Goal: Information Seeking & Learning: Find specific fact

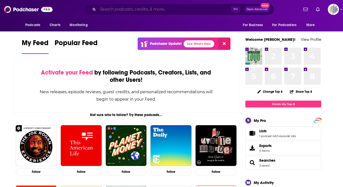
click at [176, 9] on input "Search podcasts, credits, & more..." at bounding box center [164, 9] width 133 height 8
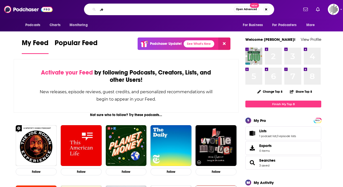
type input ","
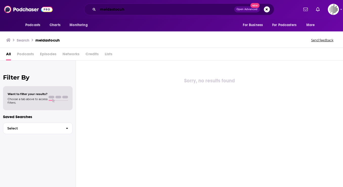
click at [120, 8] on input "meidastocuh" at bounding box center [166, 9] width 136 height 8
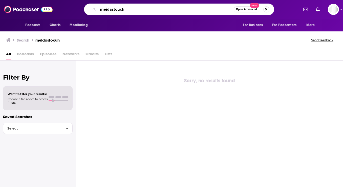
type input "meidastouch"
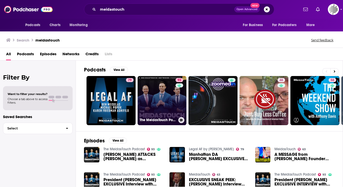
click at [158, 102] on link "93 The MeidasTouch Podcast" at bounding box center [161, 100] width 49 height 49
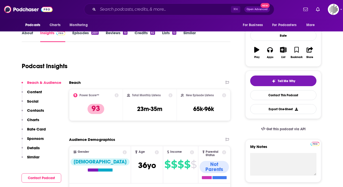
scroll to position [66, 0]
click at [116, 94] on icon at bounding box center [116, 95] width 4 height 4
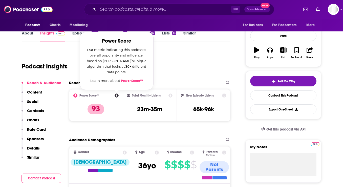
click at [116, 94] on icon at bounding box center [116, 95] width 4 height 4
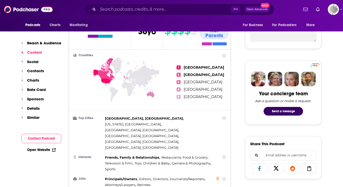
scroll to position [164, 0]
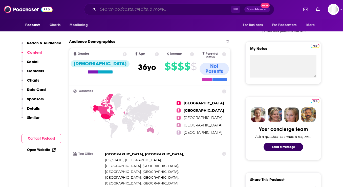
click at [122, 9] on input "Search podcasts, credits, & more..." at bounding box center [164, 9] width 133 height 8
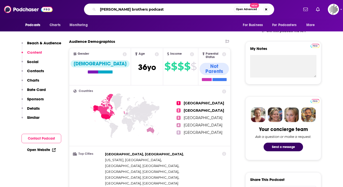
click at [136, 10] on input "[PERSON_NAME] brothers podcast" at bounding box center [166, 9] width 136 height 8
type input "new heights podcast"
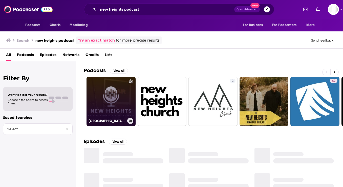
click at [116, 100] on link "[GEOGRAPHIC_DATA]: A Western Heights [DEMOGRAPHIC_DATA] Podcast" at bounding box center [110, 101] width 49 height 49
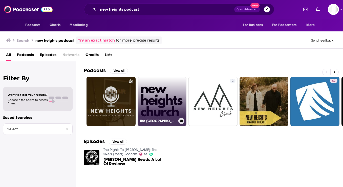
scroll to position [96, 0]
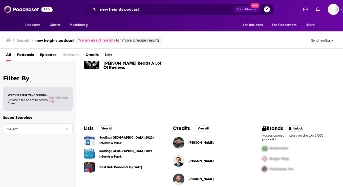
click at [194, 141] on span "[PERSON_NAME]" at bounding box center [200, 142] width 25 height 4
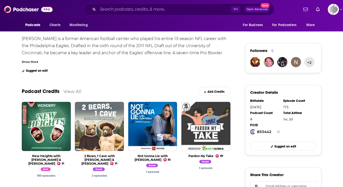
scroll to position [127, 0]
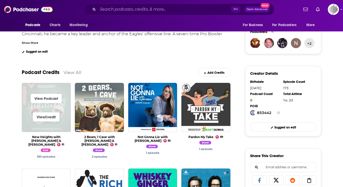
click at [65, 107] on span "View Podcast" at bounding box center [46, 98] width 49 height 18
click at [43, 98] on link "View Podcast" at bounding box center [46, 98] width 31 height 9
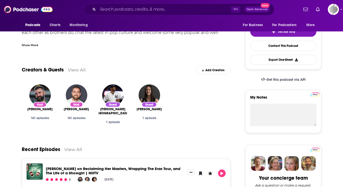
scroll to position [17, 0]
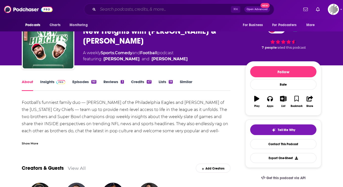
click at [120, 10] on input "Search podcasts, credits, & more..." at bounding box center [164, 9] width 133 height 8
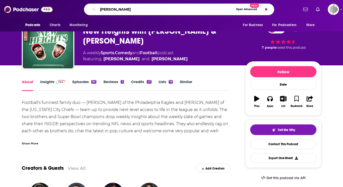
type input "[PERSON_NAME]"
